Goal: Transaction & Acquisition: Purchase product/service

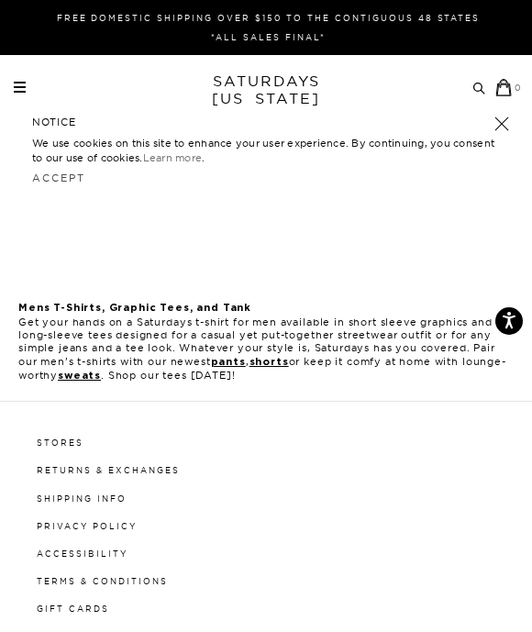
click at [19, 82] on span at bounding box center [20, 83] width 12 height 2
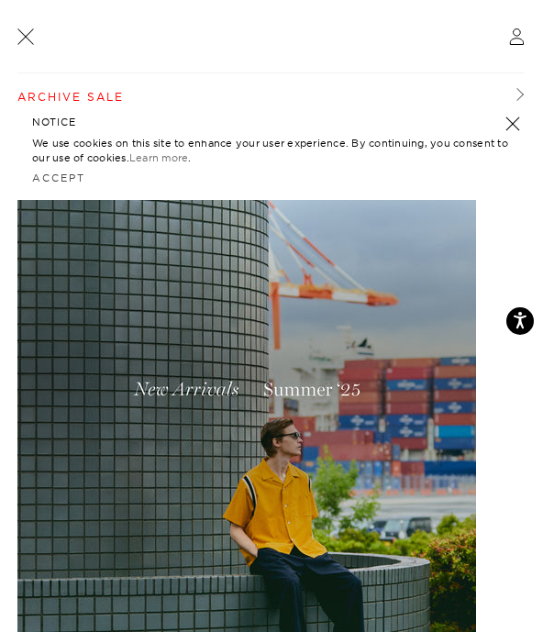
click at [195, 396] on img at bounding box center [246, 425] width 458 height 573
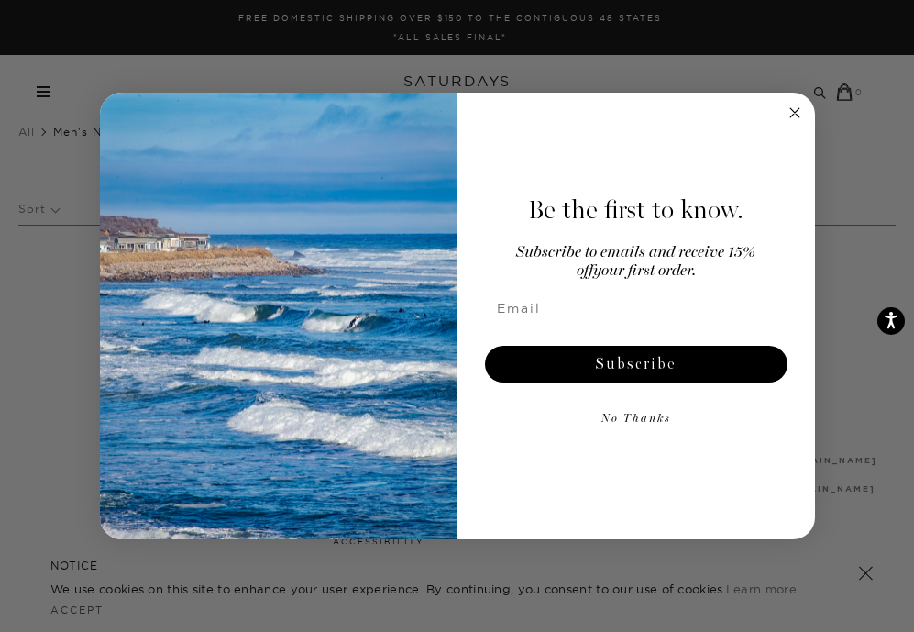
click at [531, 110] on icon "Close dialog" at bounding box center [794, 112] width 9 height 9
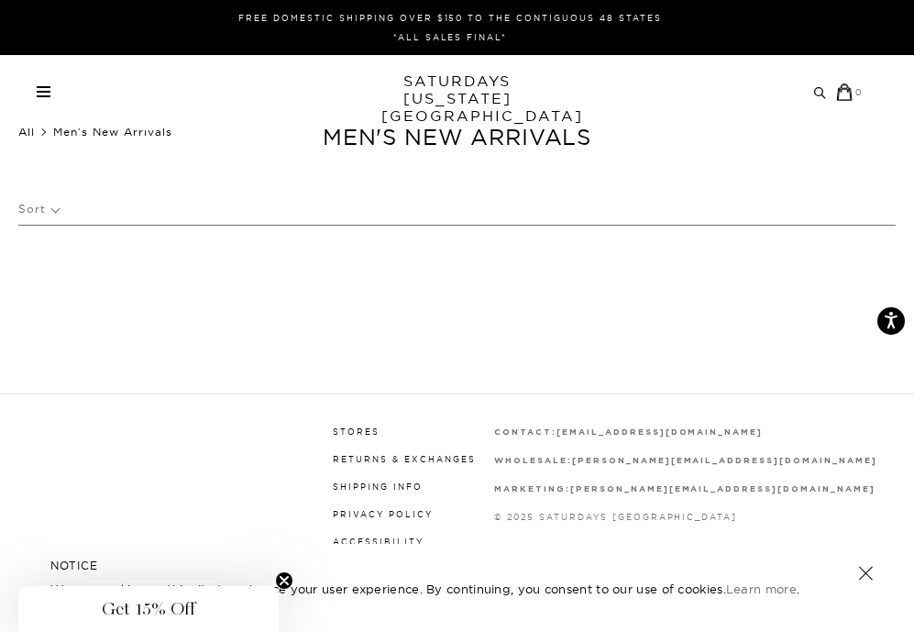
click at [28, 130] on link "All" at bounding box center [26, 132] width 16 height 14
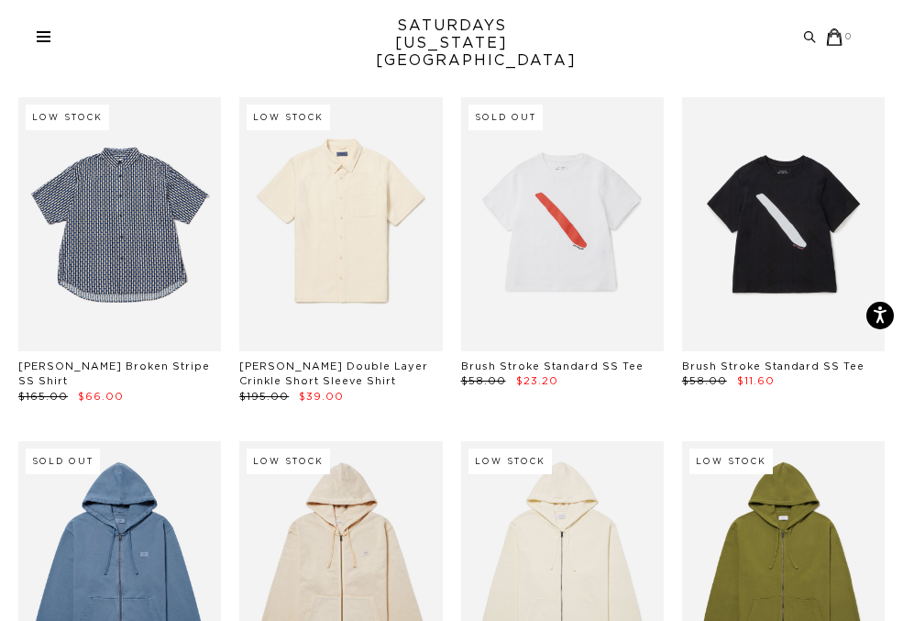
scroll to position [2391, 0]
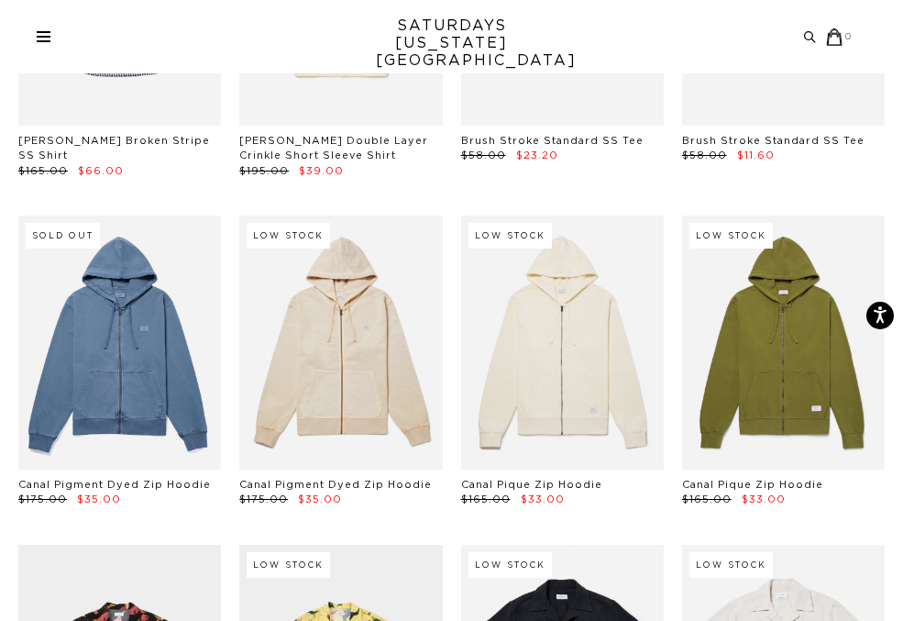
click at [40, 37] on span at bounding box center [44, 37] width 14 height 2
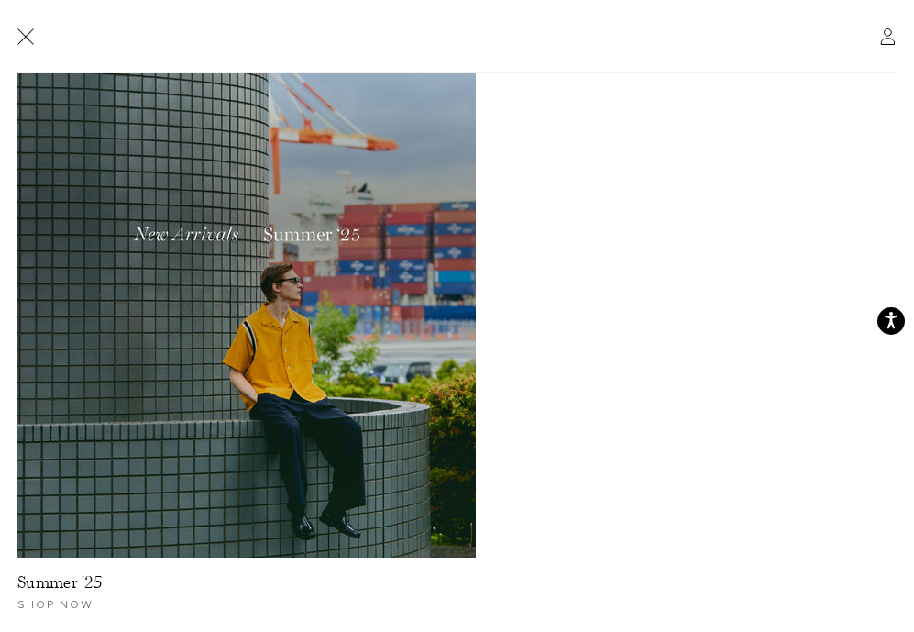
scroll to position [0, 0]
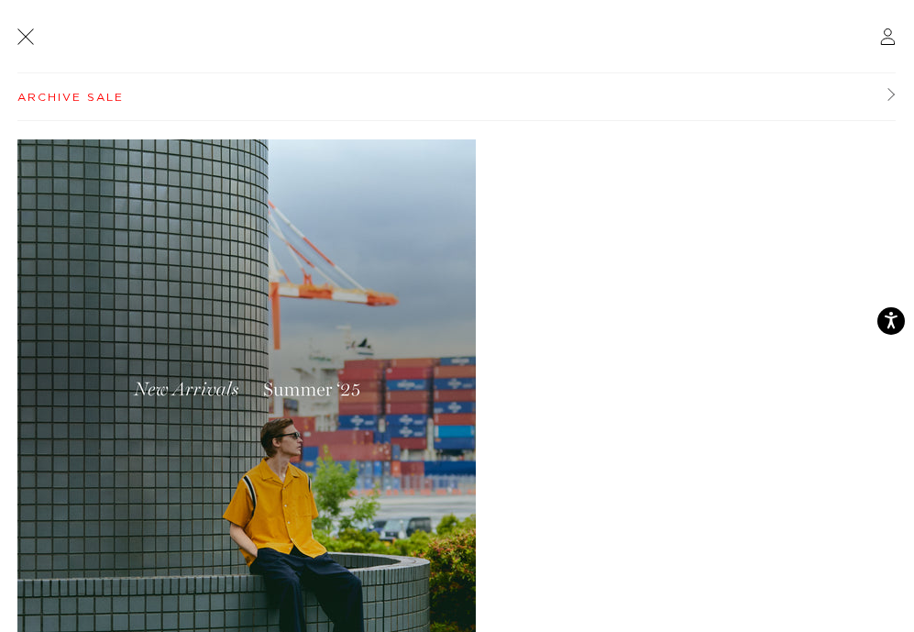
click at [60, 97] on link "Archive Sale" at bounding box center [456, 97] width 878 height 48
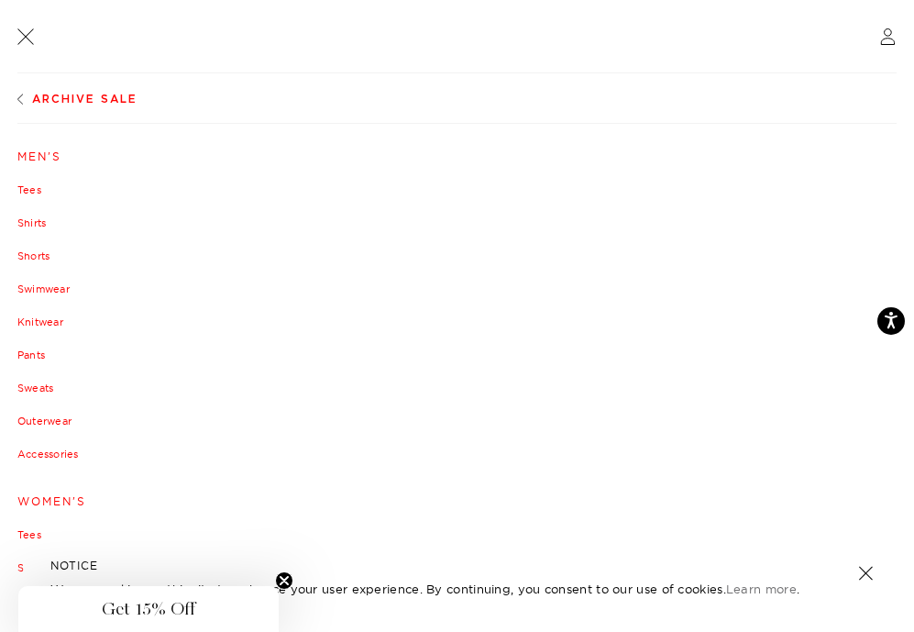
click at [26, 193] on link "Tees" at bounding box center [456, 189] width 879 height 11
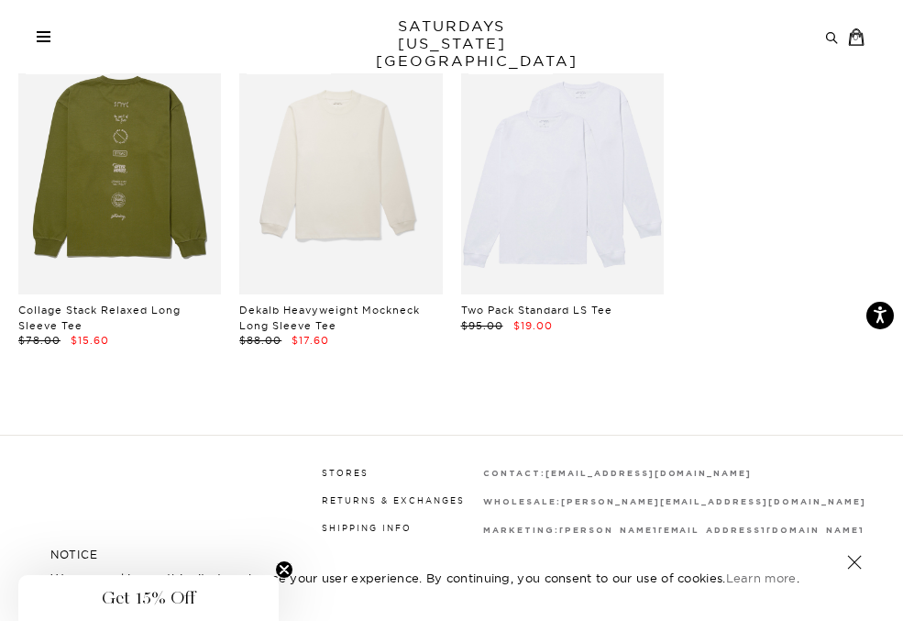
scroll to position [2190, 0]
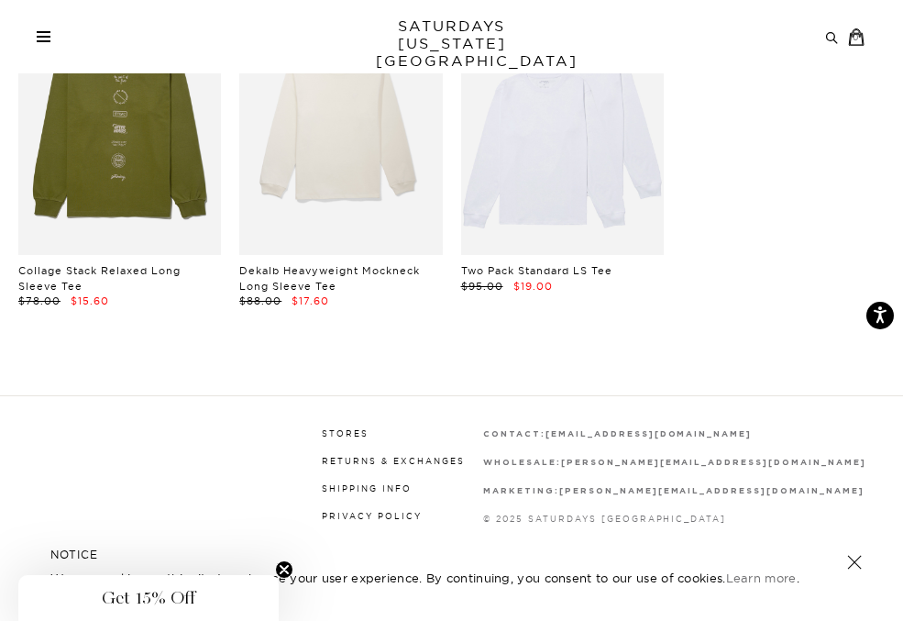
click at [49, 39] on link at bounding box center [44, 36] width 14 height 11
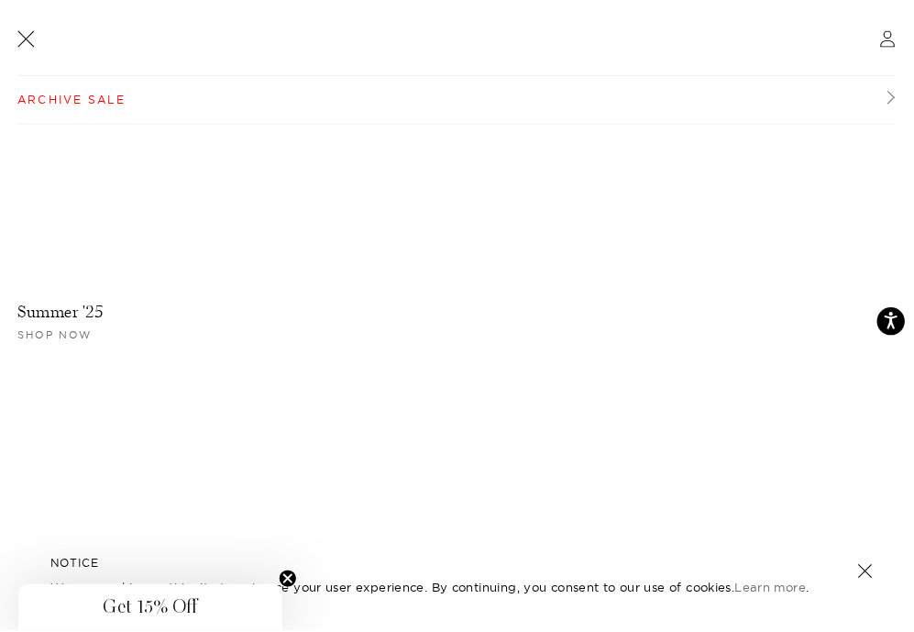
scroll to position [0, 0]
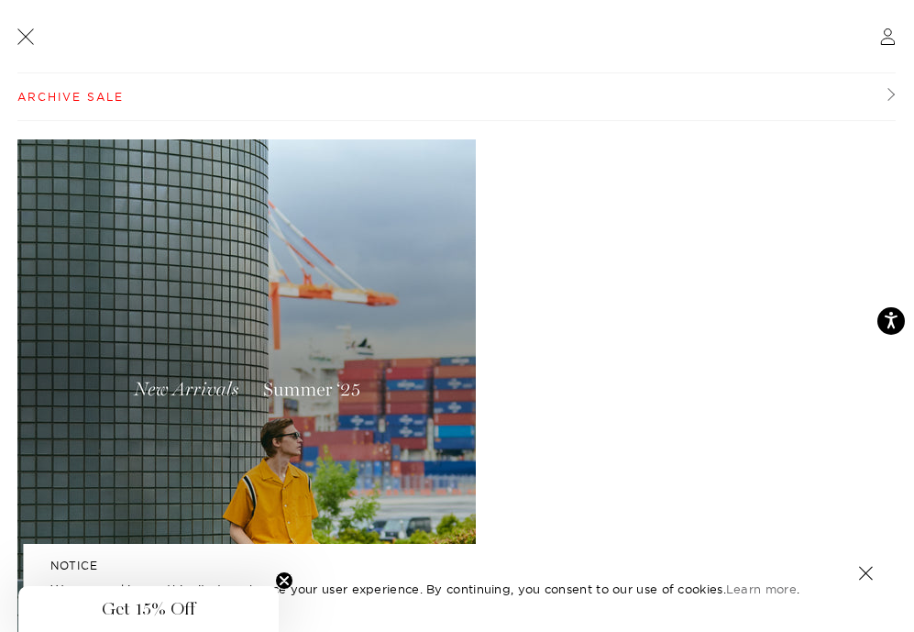
click at [58, 95] on link "Archive Sale" at bounding box center [456, 97] width 878 height 48
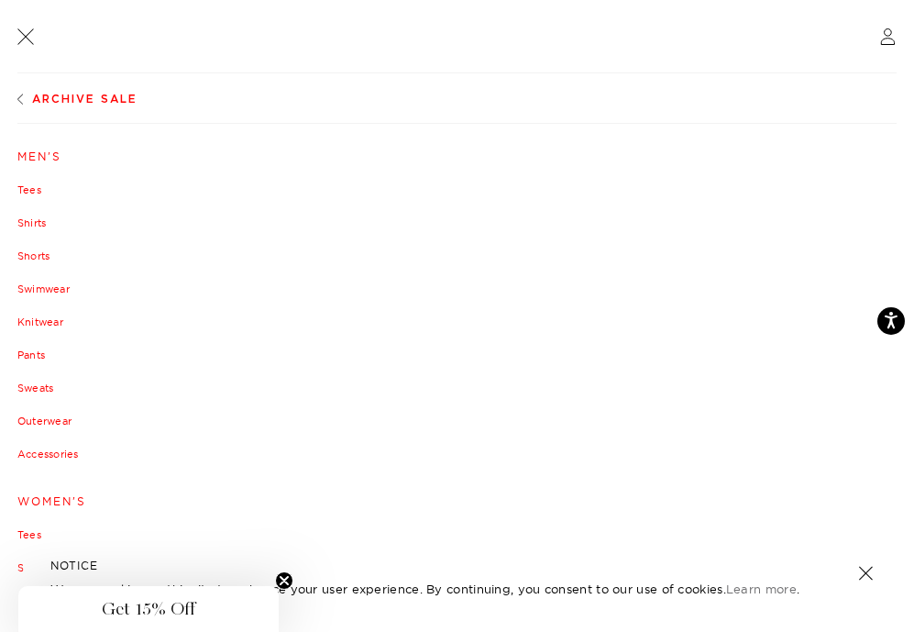
click at [28, 223] on link "Shirts" at bounding box center [456, 222] width 879 height 11
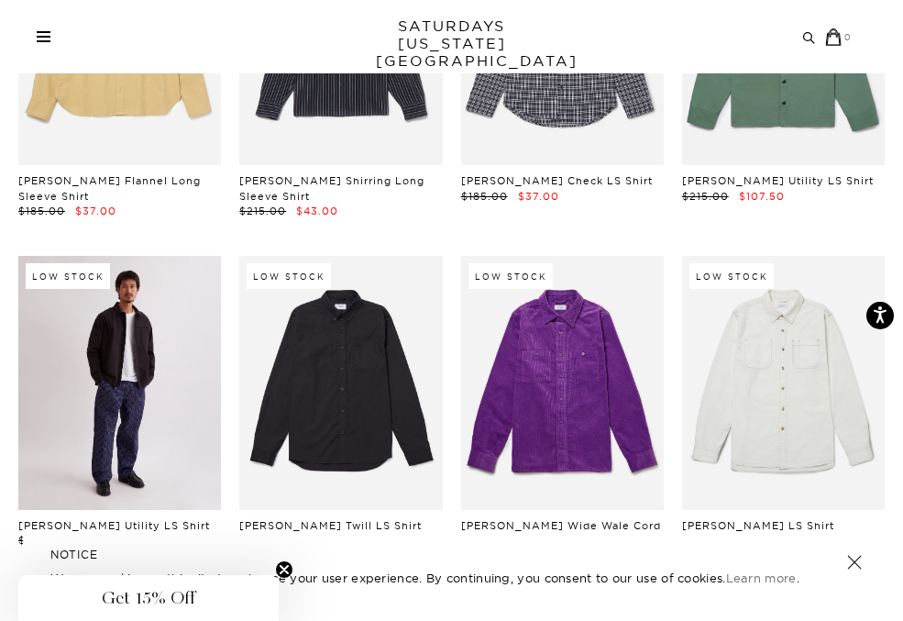
scroll to position [4054, 0]
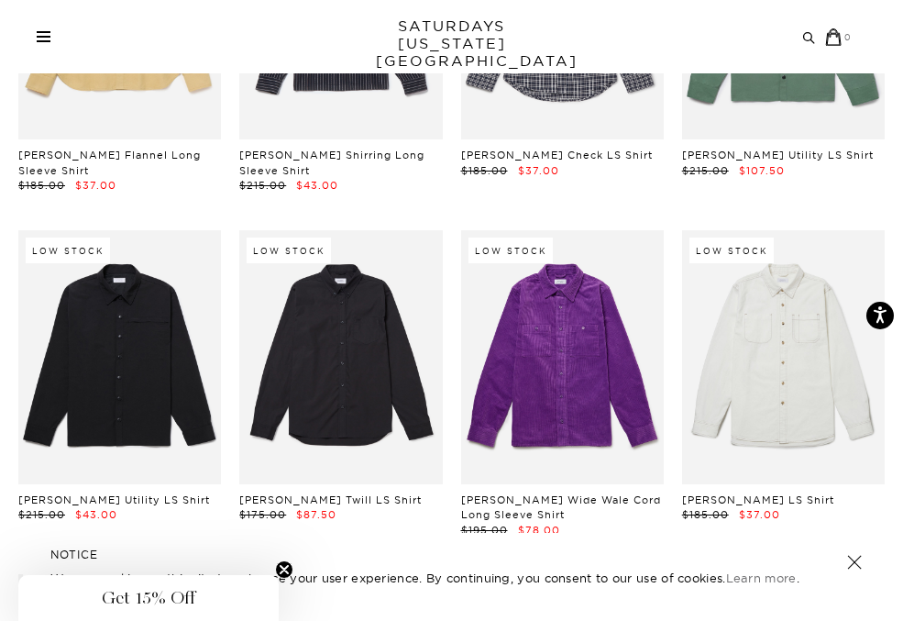
click at [55, 46] on div "Archive Sale Men's Tees Shirts Shorts Swim Knitwear Pants Sweats Women's" at bounding box center [451, 36] width 903 height 73
click at [50, 39] on div "Archive Sale Men's Tees Shirts Shorts Swim Knitwear Pants Sweats" at bounding box center [445, 36] width 816 height 17
click at [42, 33] on span at bounding box center [44, 32] width 14 height 2
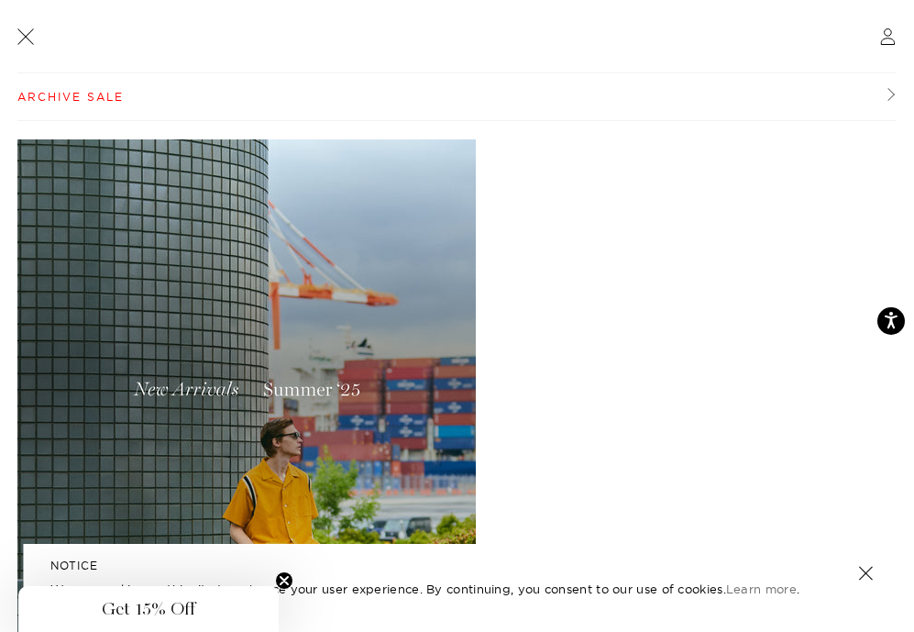
scroll to position [155, 0]
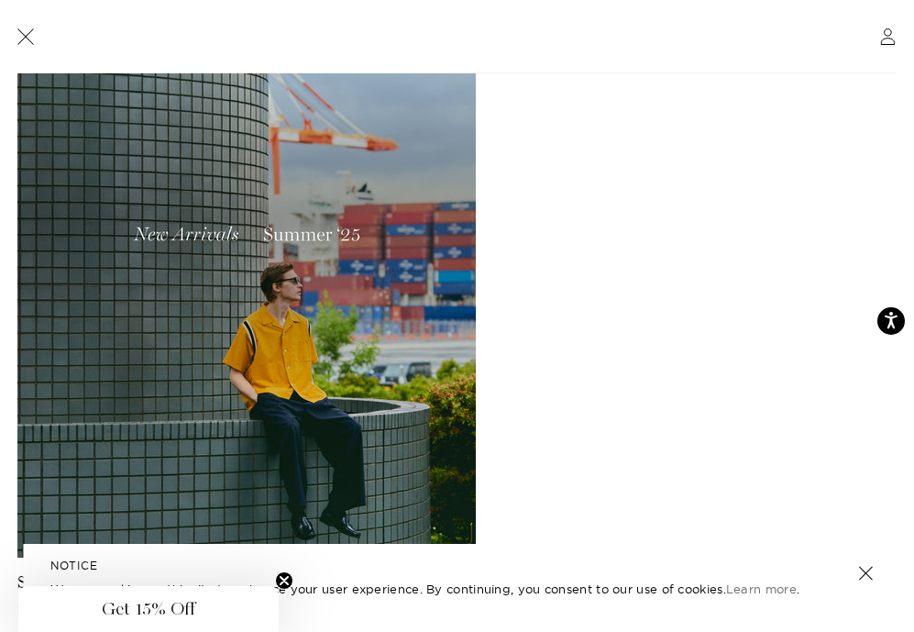
click at [149, 389] on img at bounding box center [246, 270] width 458 height 573
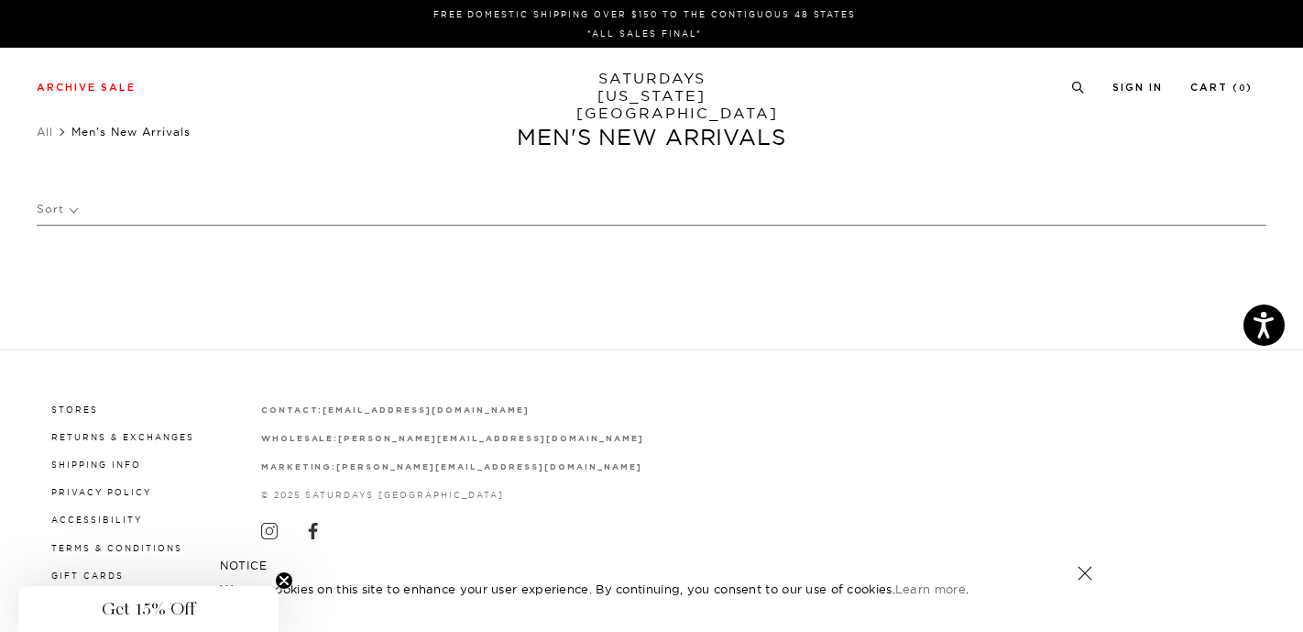
click at [41, 213] on p "Sort" at bounding box center [57, 209] width 40 height 42
click at [60, 277] on p "Newest" at bounding box center [107, 272] width 140 height 24
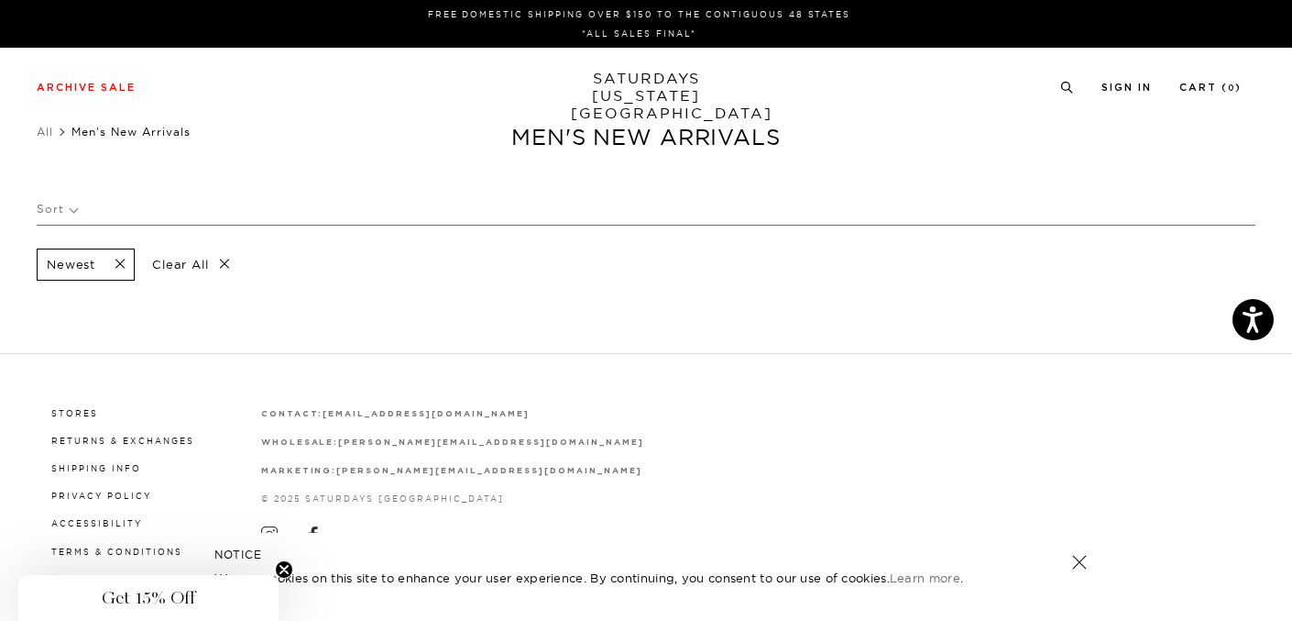
click at [182, 256] on p "Clear All" at bounding box center [191, 264] width 94 height 32
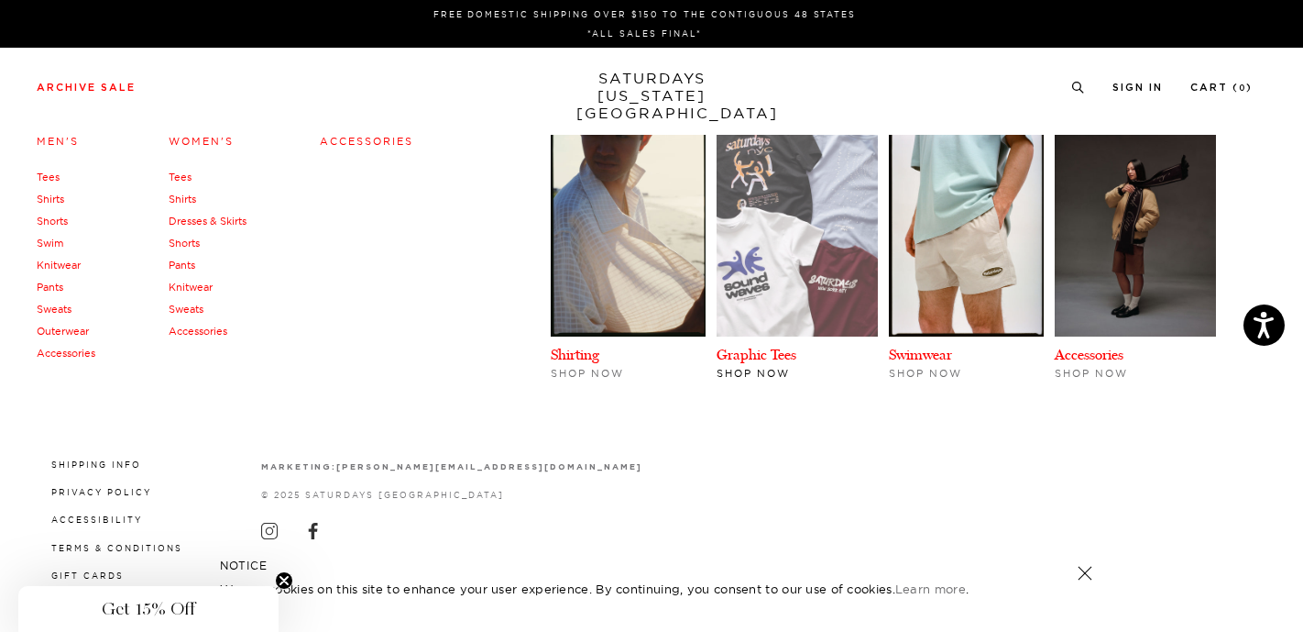
click at [830, 234] on img at bounding box center [797, 236] width 161 height 202
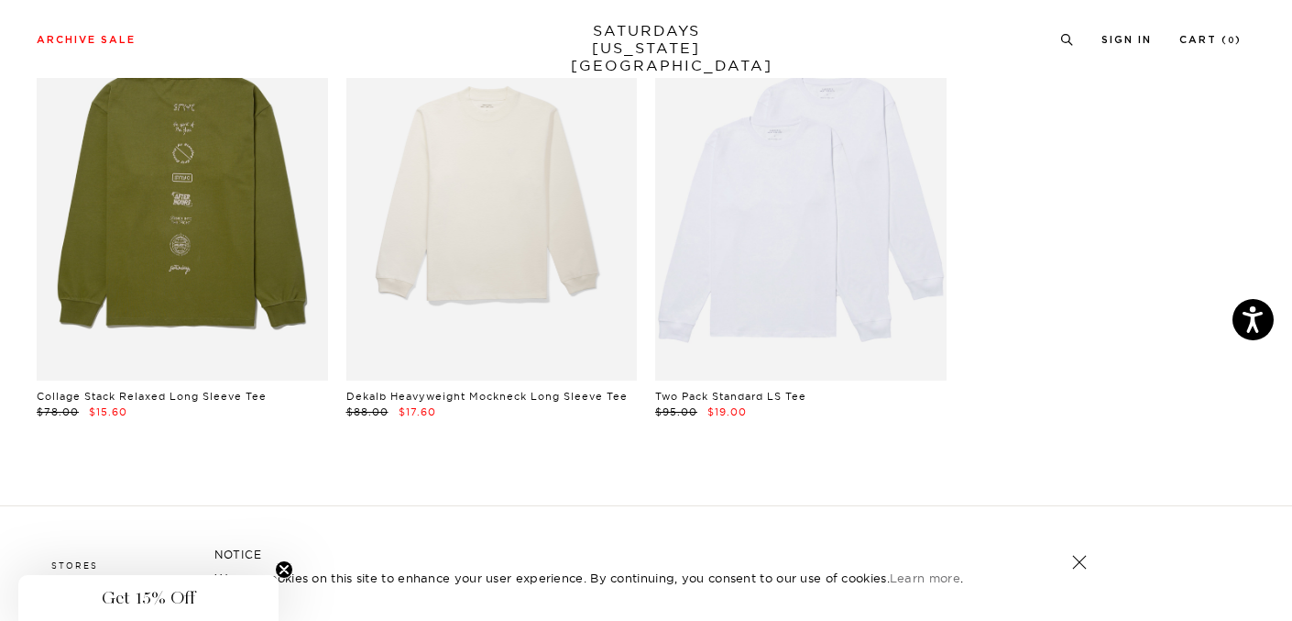
scroll to position [2890, 0]
